Goal: Check status: Check status

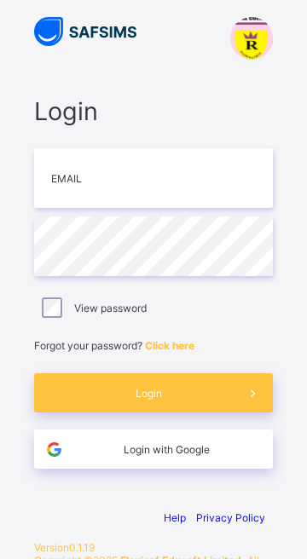
click at [168, 451] on span "Login with Google" at bounding box center [166, 449] width 187 height 13
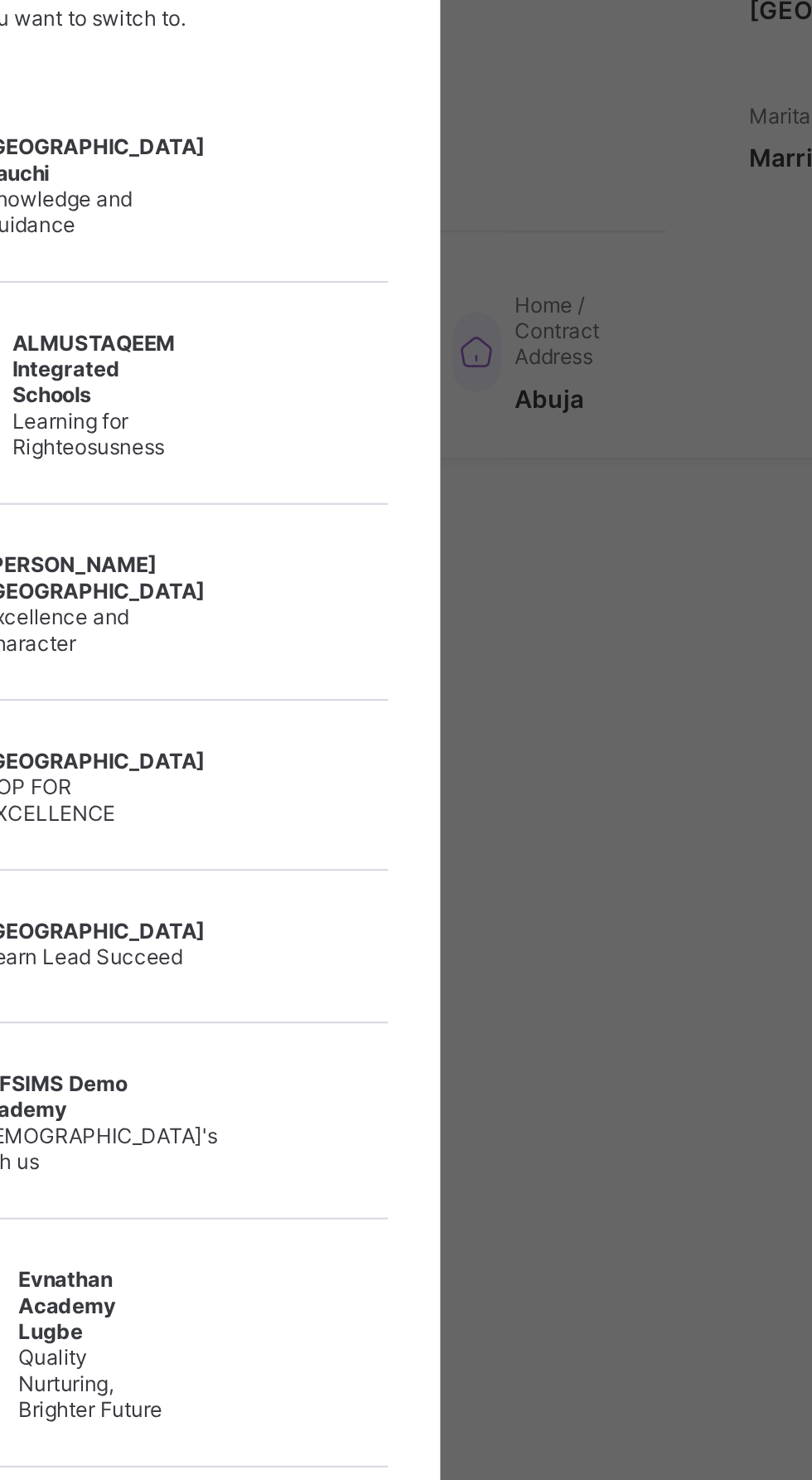
click at [555, 300] on div "×" at bounding box center [547, 285] width 16 height 28
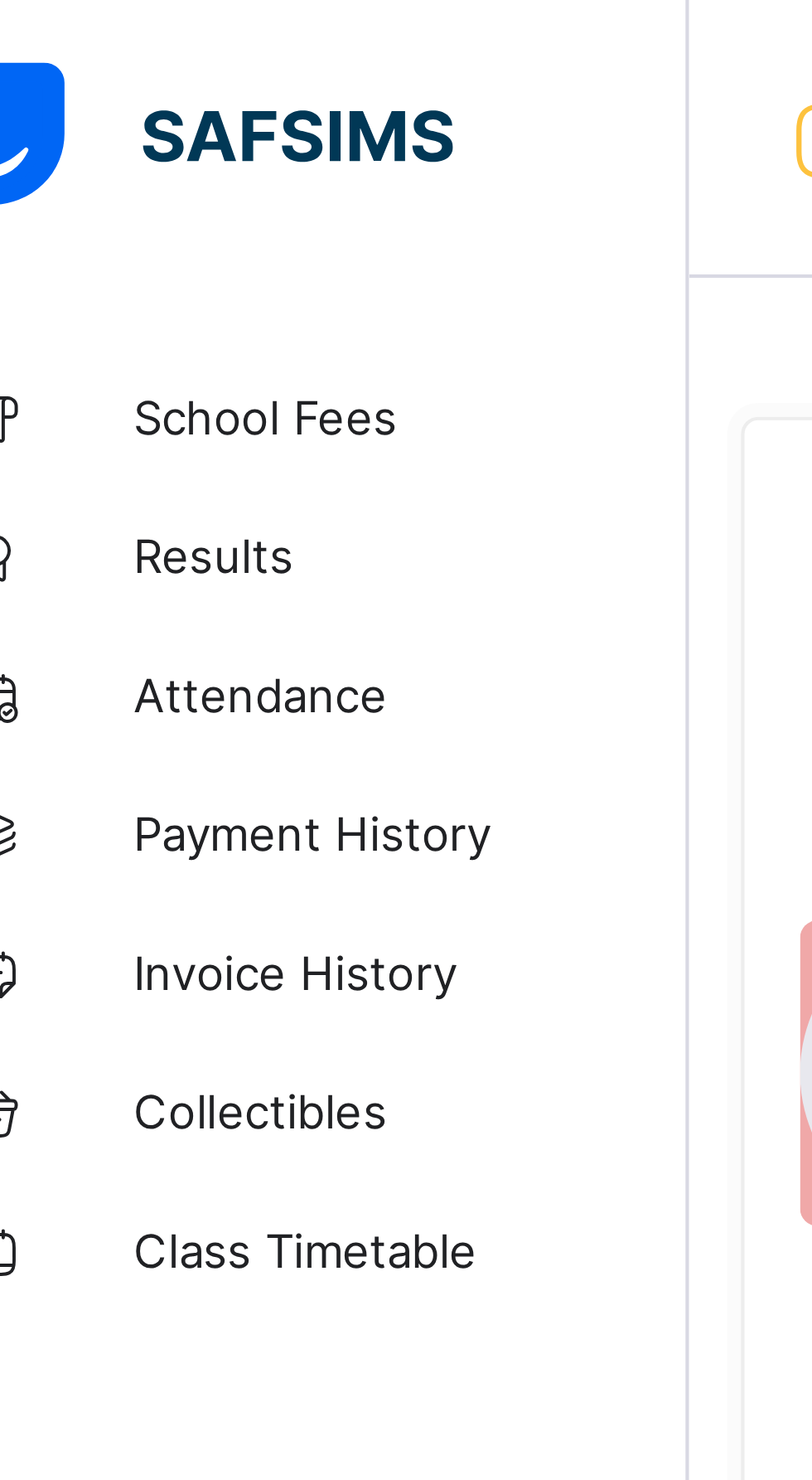
click at [88, 98] on span "School Fees" at bounding box center [132, 99] width 132 height 14
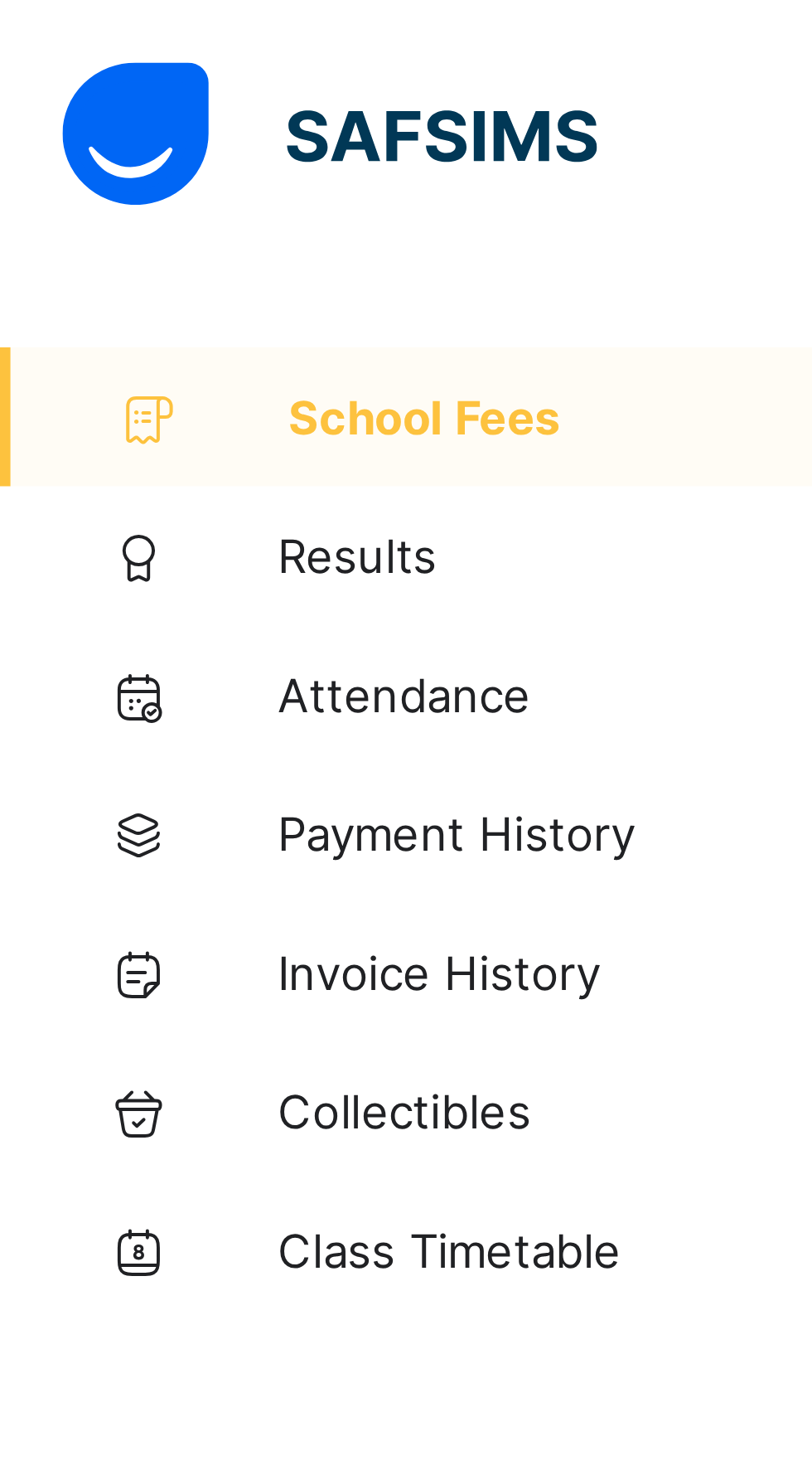
click at [76, 134] on span "Results" at bounding box center [132, 133] width 132 height 14
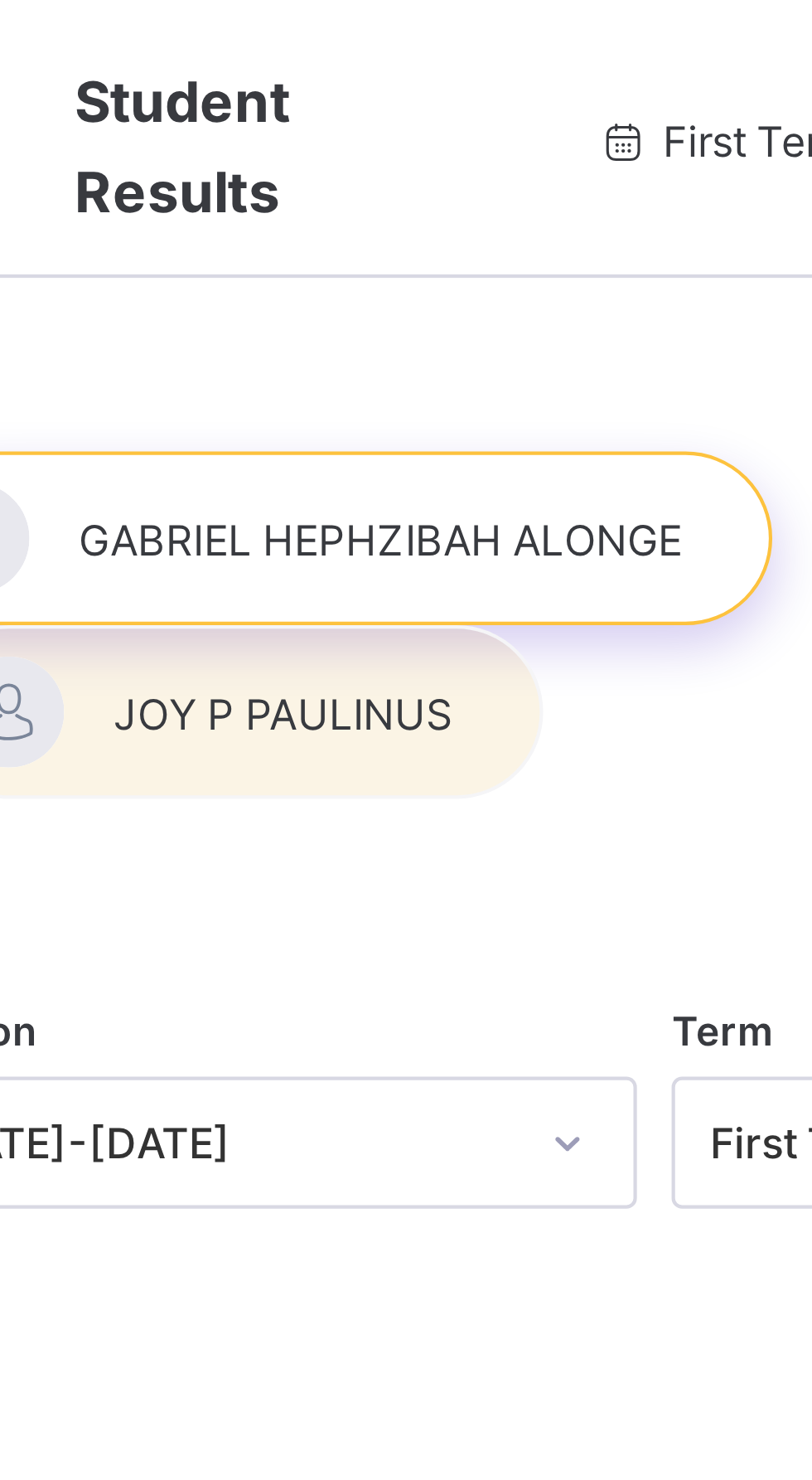
click at [316, 128] on div at bounding box center [334, 128] width 211 height 42
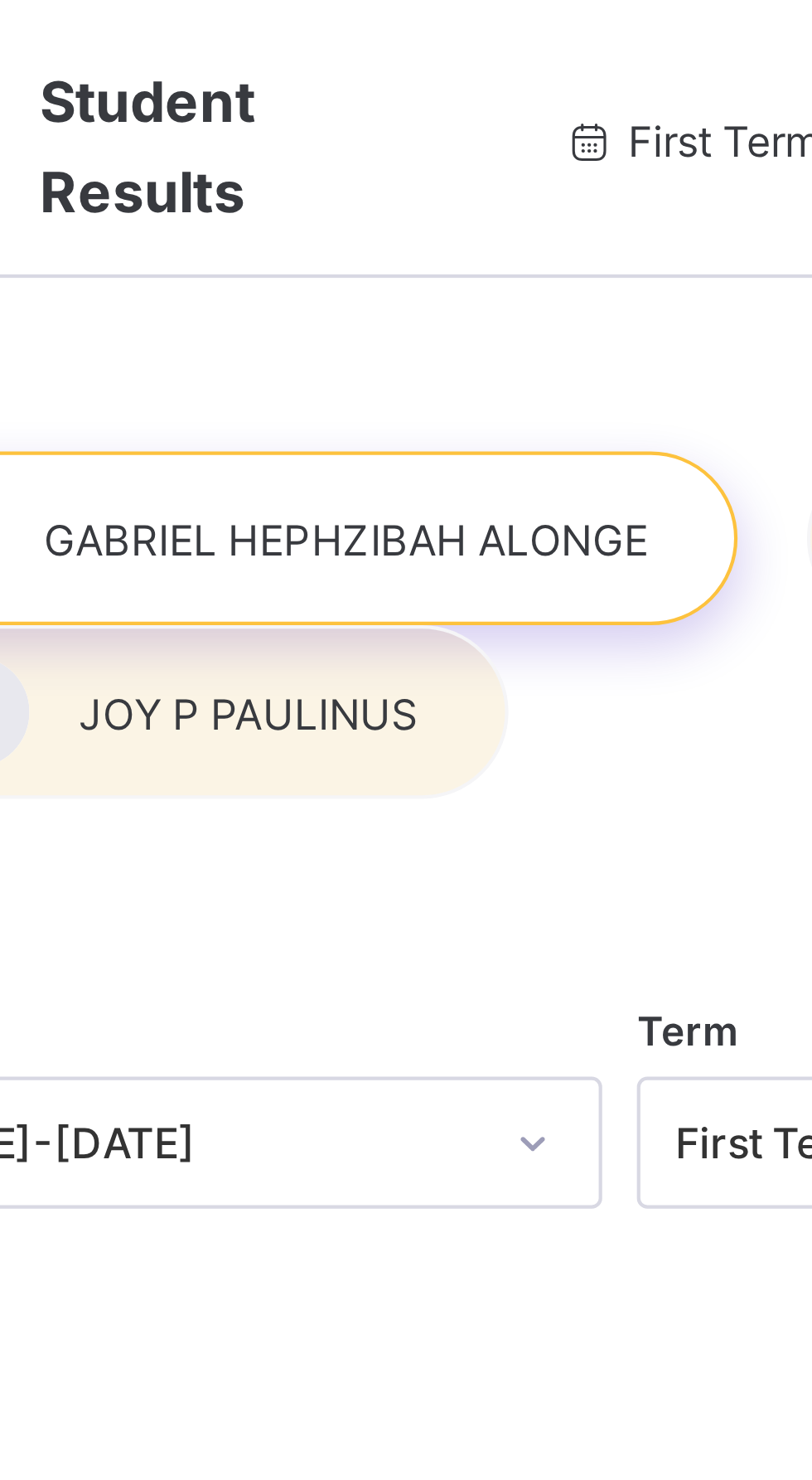
click at [318, 213] on div "Session 2025-2026 Term First Term No Report Available This child has no report …" at bounding box center [506, 382] width 614 height 599
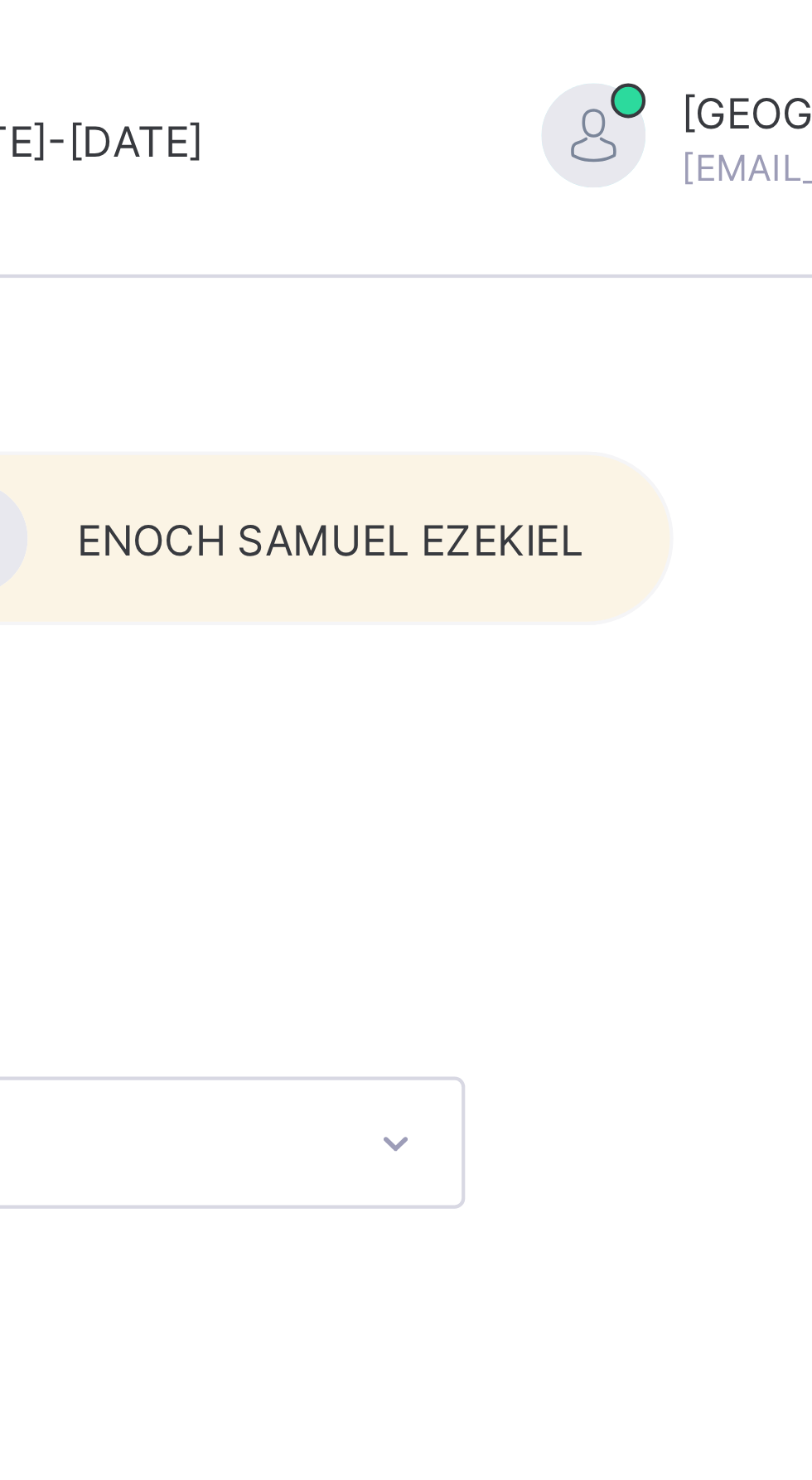
click at [540, 133] on div at bounding box center [551, 128] width 189 height 42
